Goal: Transaction & Acquisition: Purchase product/service

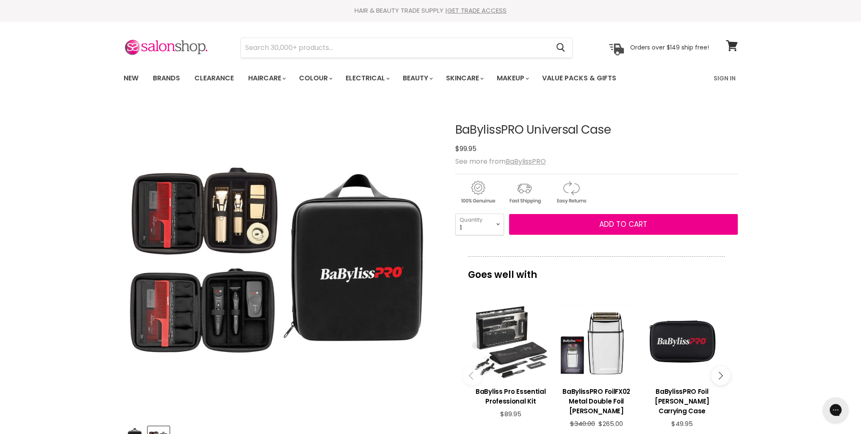
click at [241, 319] on img "BaBylissPRO Universal Case image. Click or Scroll to Zoom." at bounding box center [281, 260] width 316 height 316
click at [246, 226] on img "BaBylissPRO Universal Case image. Click or Scroll to Zoom." at bounding box center [281, 260] width 316 height 316
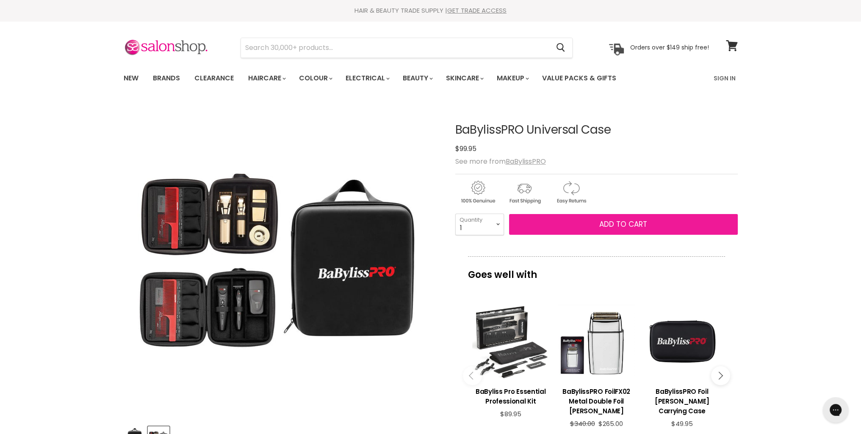
click at [623, 226] on span "Add to cart" at bounding box center [623, 224] width 48 height 10
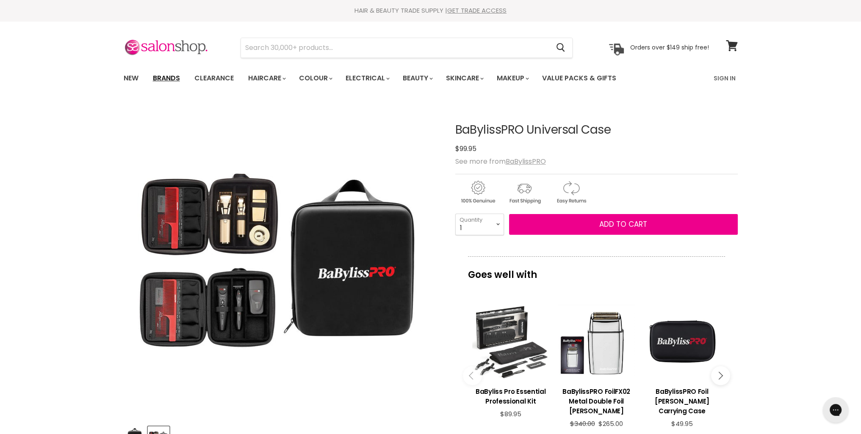
click at [163, 80] on link "Brands" at bounding box center [166, 78] width 40 height 18
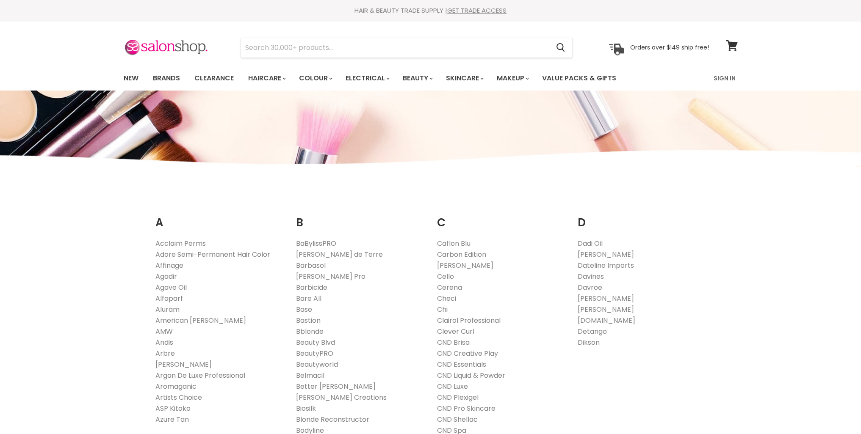
click at [325, 241] on link "BaBylissPRO" at bounding box center [316, 244] width 40 height 10
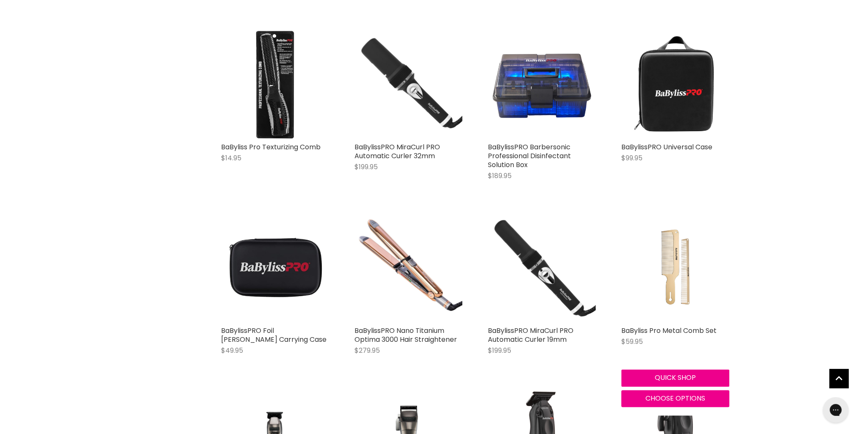
scroll to position [1665, 0]
